Goal: Entertainment & Leisure: Consume media (video, audio)

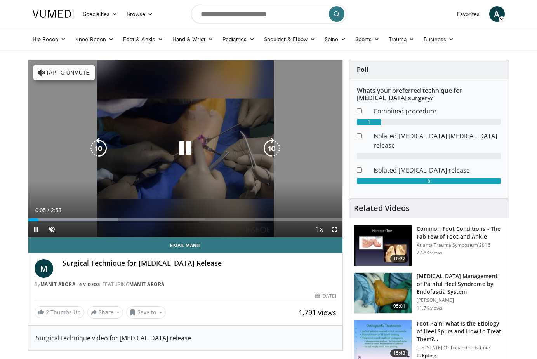
click at [69, 77] on button "Tap to unmute" at bounding box center [64, 73] width 62 height 16
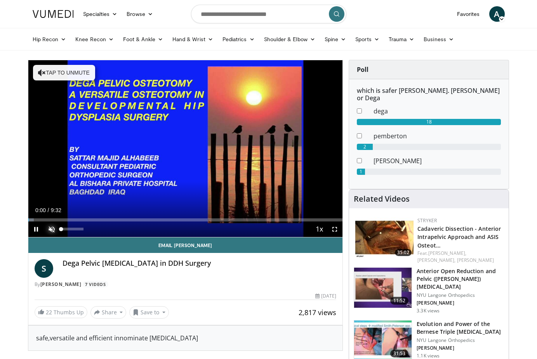
click at [53, 226] on span "Video Player" at bounding box center [52, 229] width 16 height 16
